Goal: Information Seeking & Learning: Find contact information

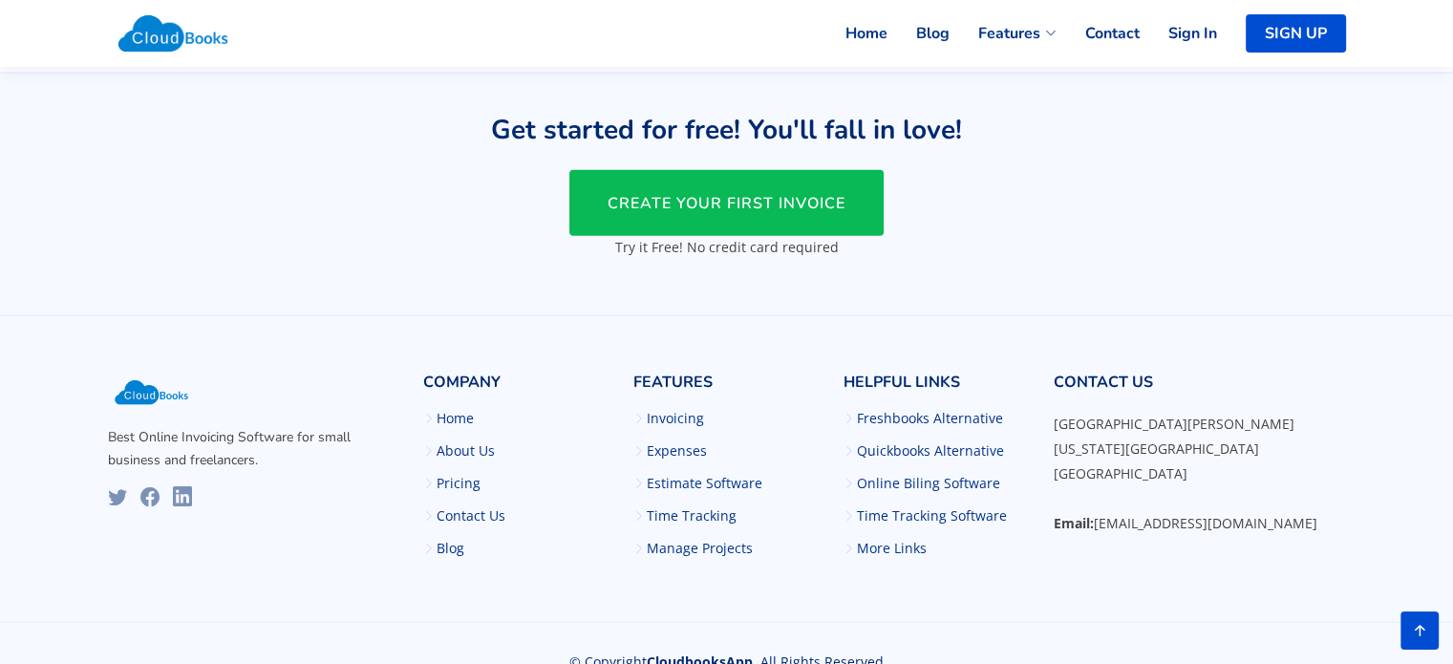
scroll to position [4678, 0]
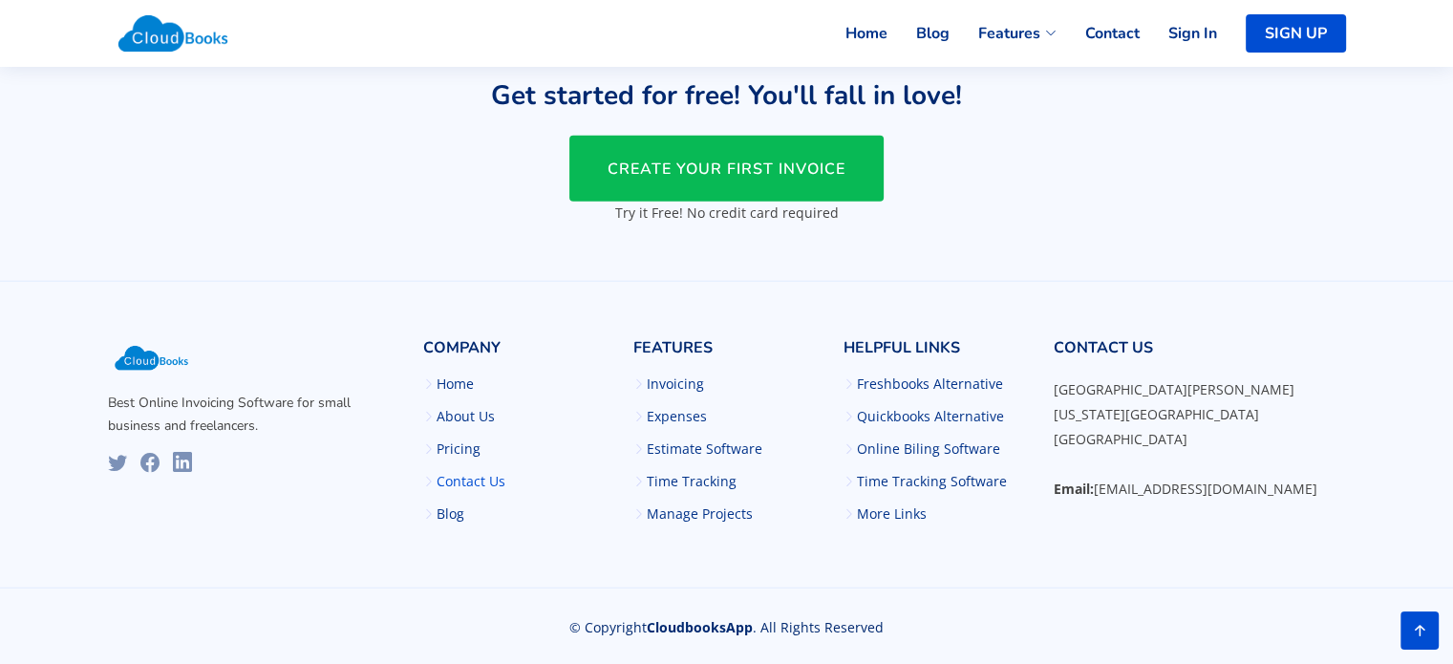
click at [467, 484] on link "Contact Us" at bounding box center [471, 481] width 69 height 13
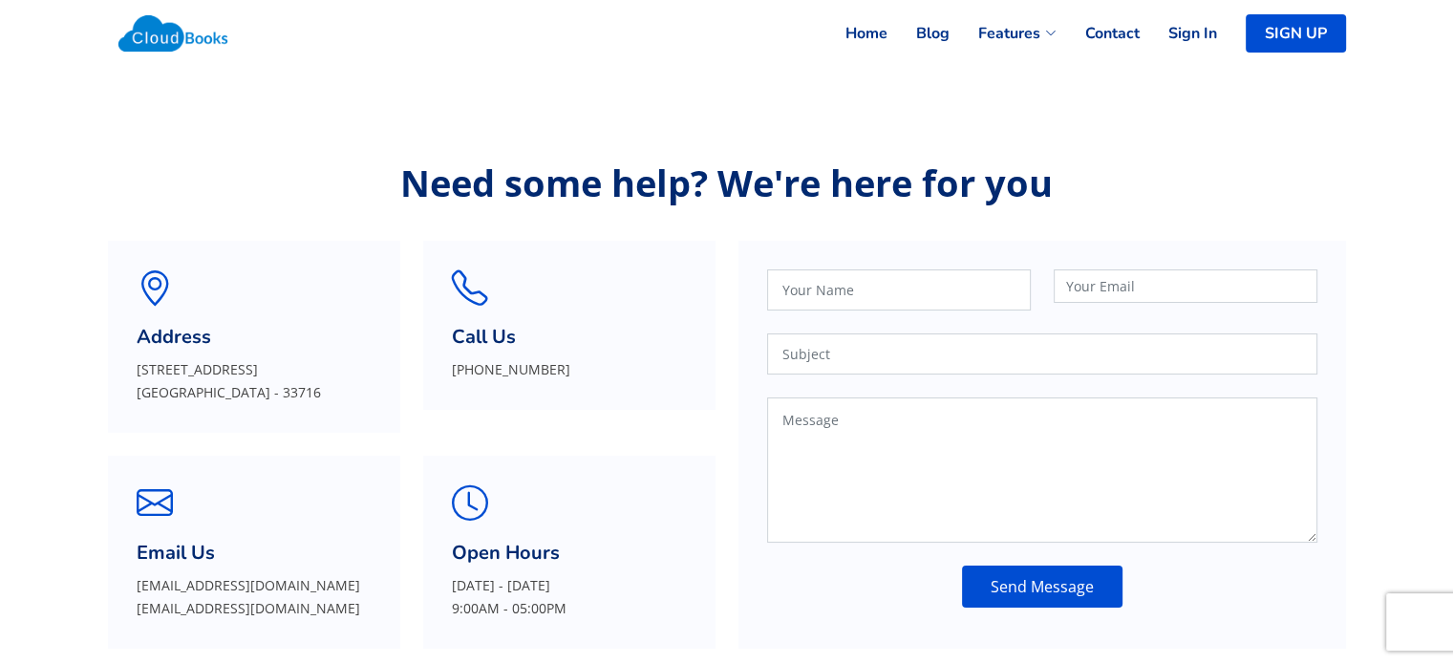
click at [145, 365] on p "[STREET_ADDRESS]" at bounding box center [254, 381] width 235 height 46
drag, startPoint x: 145, startPoint y: 365, endPoint x: 307, endPoint y: 357, distance: 161.7
click at [307, 357] on div "Address [STREET_ADDRESS]" at bounding box center [254, 337] width 292 height 192
copy p "[STREET_ADDRESS]"
click at [189, 392] on p "[STREET_ADDRESS]" at bounding box center [254, 381] width 235 height 46
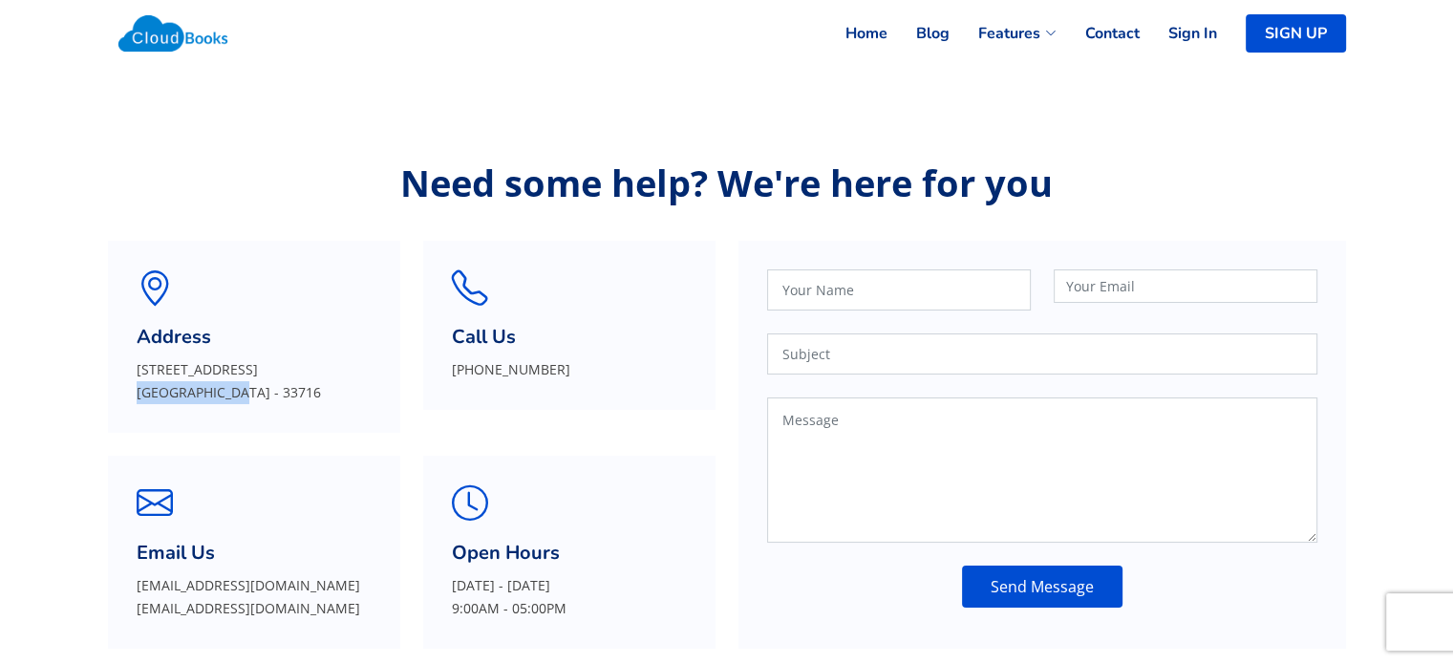
copy p "[GEOGRAPHIC_DATA]"
drag, startPoint x: 189, startPoint y: 392, endPoint x: 140, endPoint y: 393, distance: 48.7
click at [140, 393] on p "[STREET_ADDRESS]" at bounding box center [254, 381] width 235 height 46
click at [287, 386] on p "[STREET_ADDRESS]" at bounding box center [254, 381] width 235 height 46
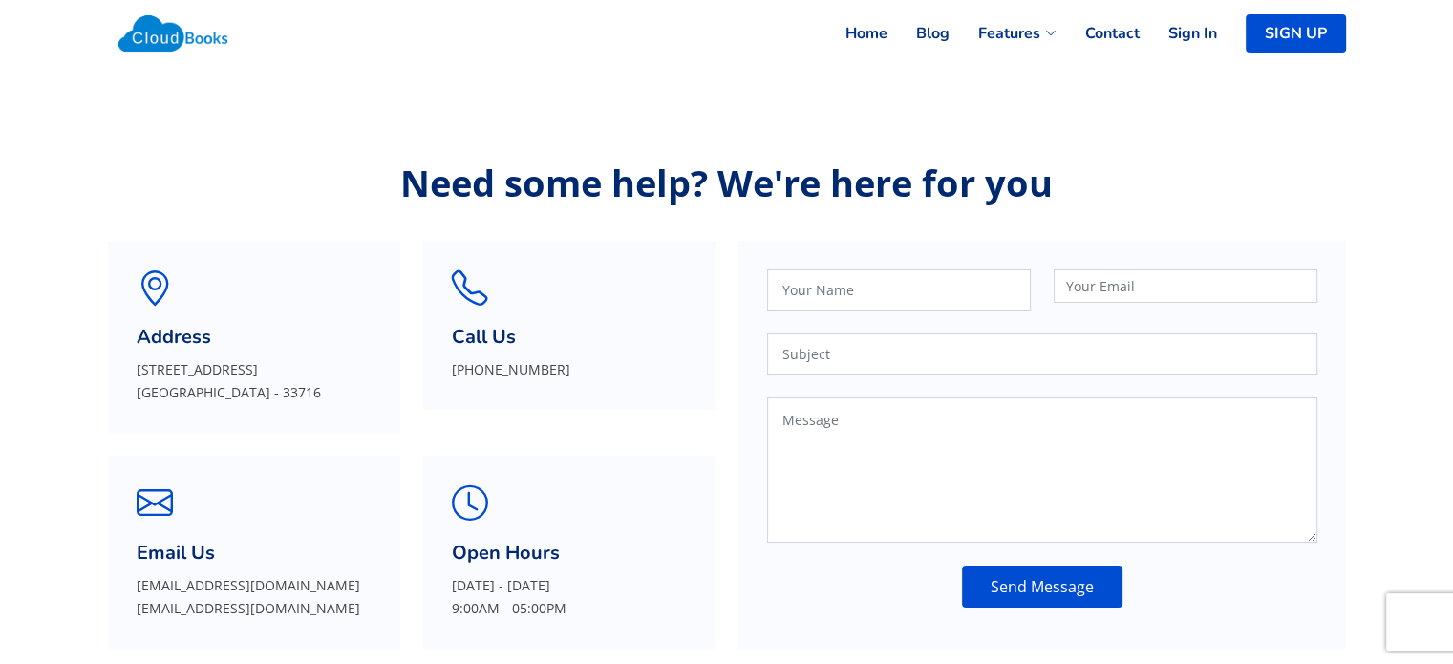
copy p "33716"
drag, startPoint x: 440, startPoint y: 376, endPoint x: 589, endPoint y: 376, distance: 148.1
click at [589, 376] on div "Call Us [PHONE_NUMBER]" at bounding box center [569, 325] width 292 height 169
copy p "[PHONE_NUMBER]"
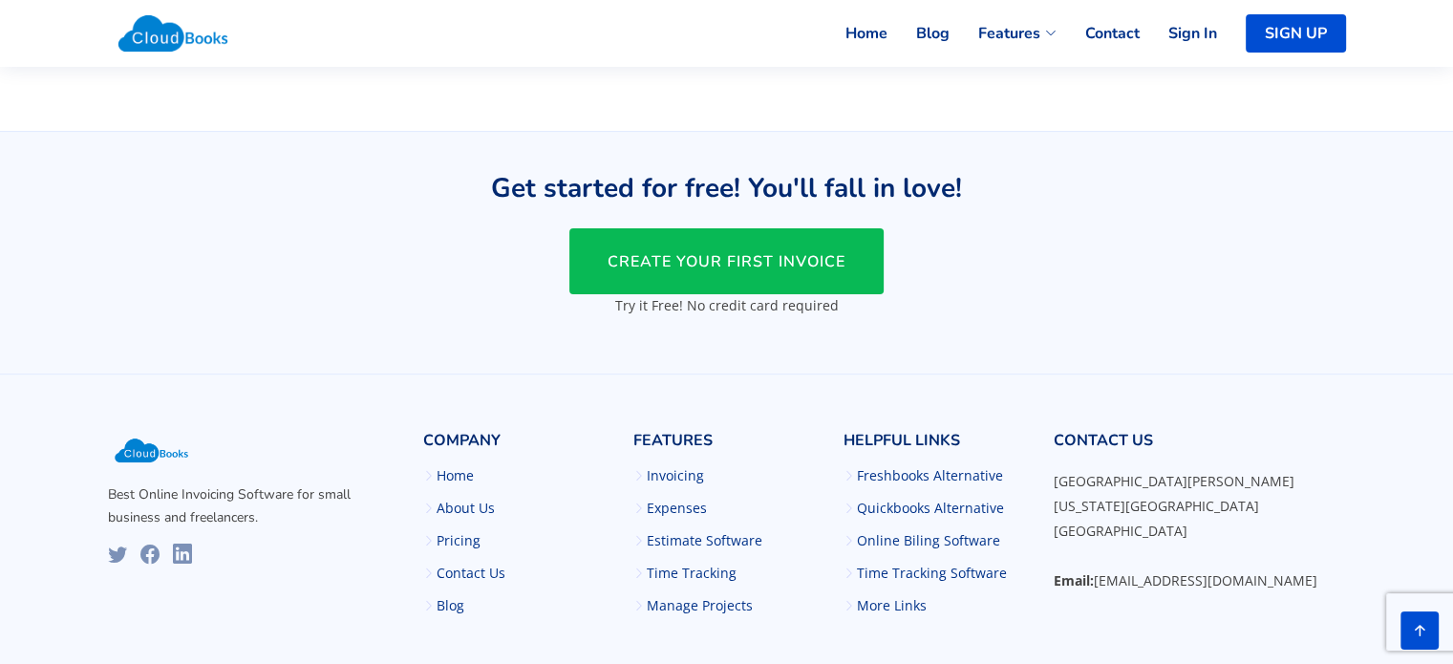
scroll to position [578, 0]
